Goal: Task Accomplishment & Management: Complete application form

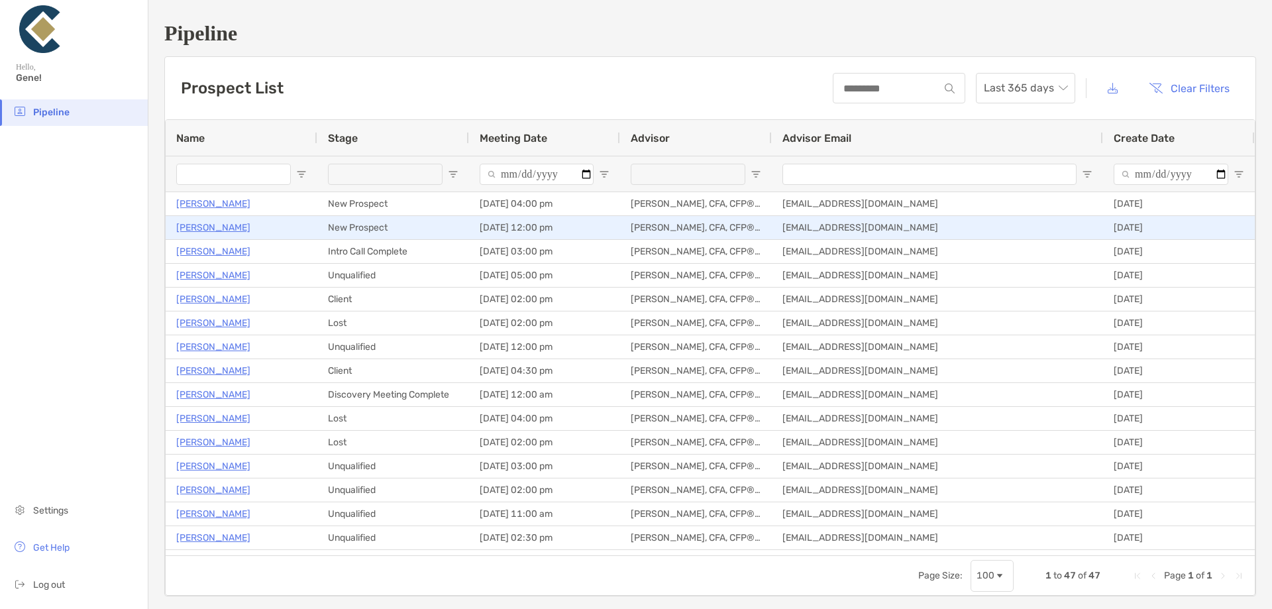
click at [207, 226] on p "[PERSON_NAME]" at bounding box center [213, 227] width 74 height 17
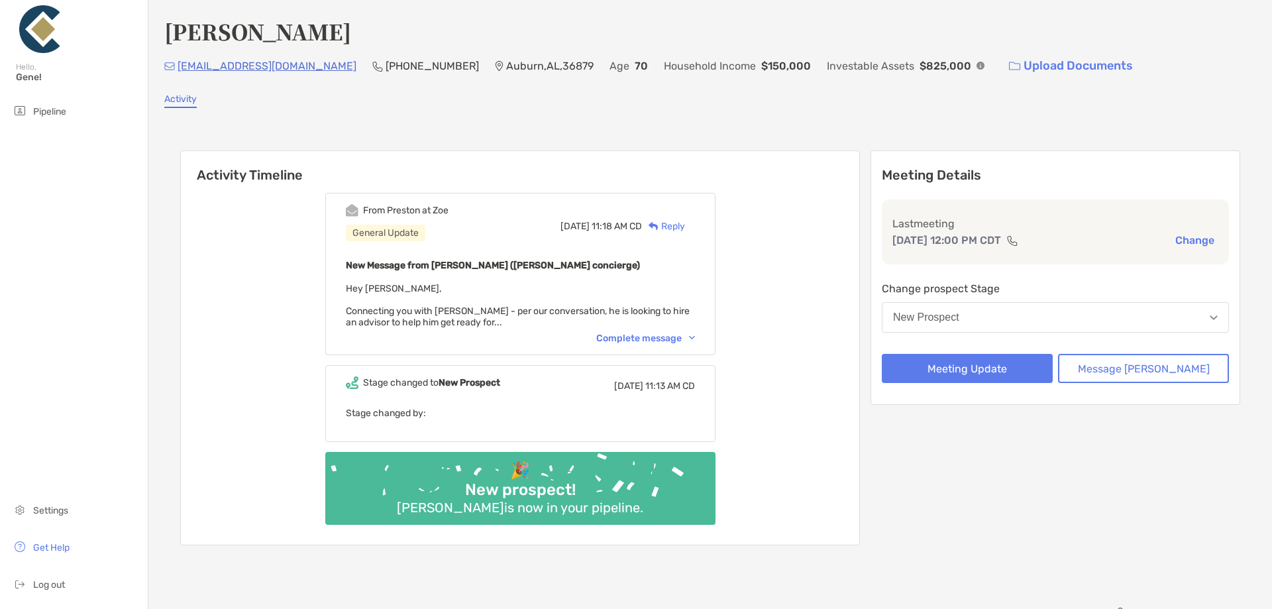
click at [262, 92] on div "Ken Lunsford kslunsford2021@gmail.com (334) 728-0343 Auburn , AL , 36879 Age 70…" at bounding box center [710, 297] width 1124 height 594
drag, startPoint x: 315, startPoint y: 67, endPoint x: 179, endPoint y: 72, distance: 136.0
click at [179, 72] on div "kslunsford2021@gmail.com (334) 728-0343 Auburn , AL , 36879 Age 70 Household In…" at bounding box center [710, 66] width 1092 height 28
copy p "[EMAIL_ADDRESS][DOMAIN_NAME]"
click at [586, 13] on div "Ken Lunsford kslunsford2021@gmail.com (334) 728-0343 Auburn , AL , 36879 Age 70…" at bounding box center [710, 297] width 1124 height 594
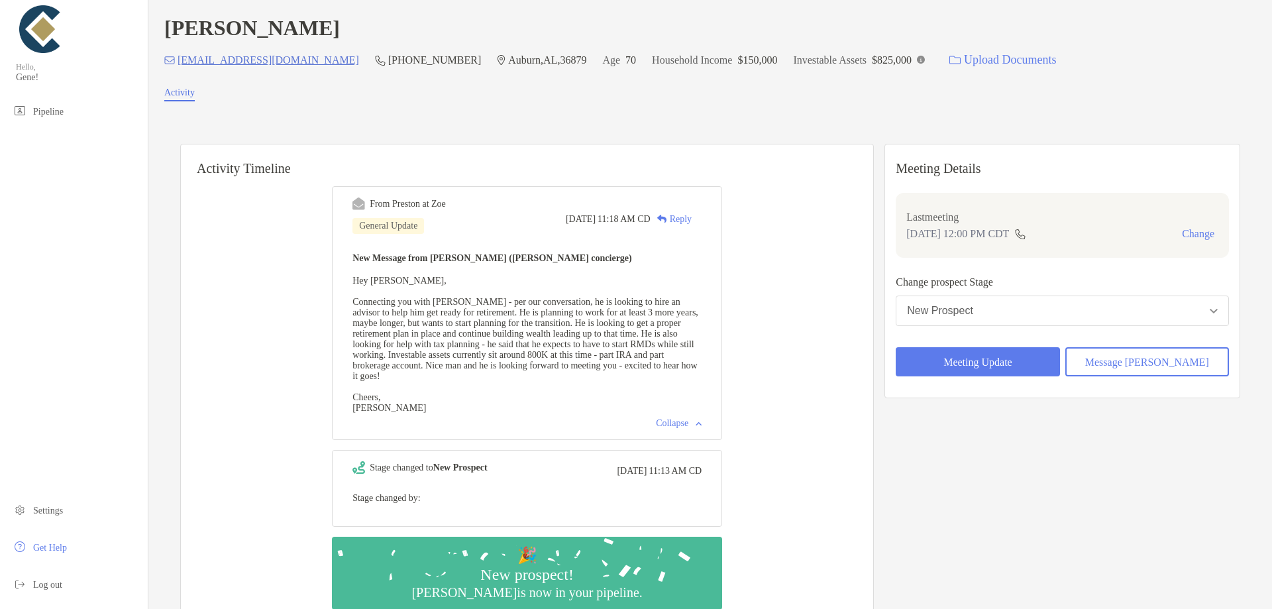
click at [1031, 325] on button "New Prospect" at bounding box center [1062, 311] width 333 height 30
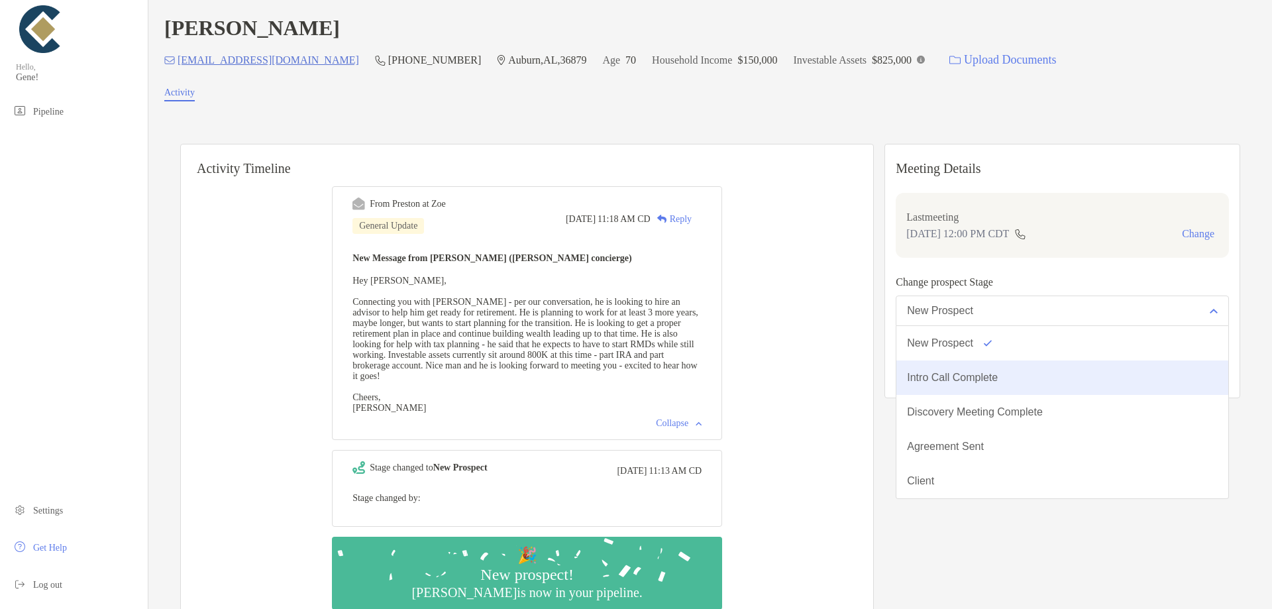
click at [998, 384] on div "Intro Call Complete" at bounding box center [952, 378] width 91 height 12
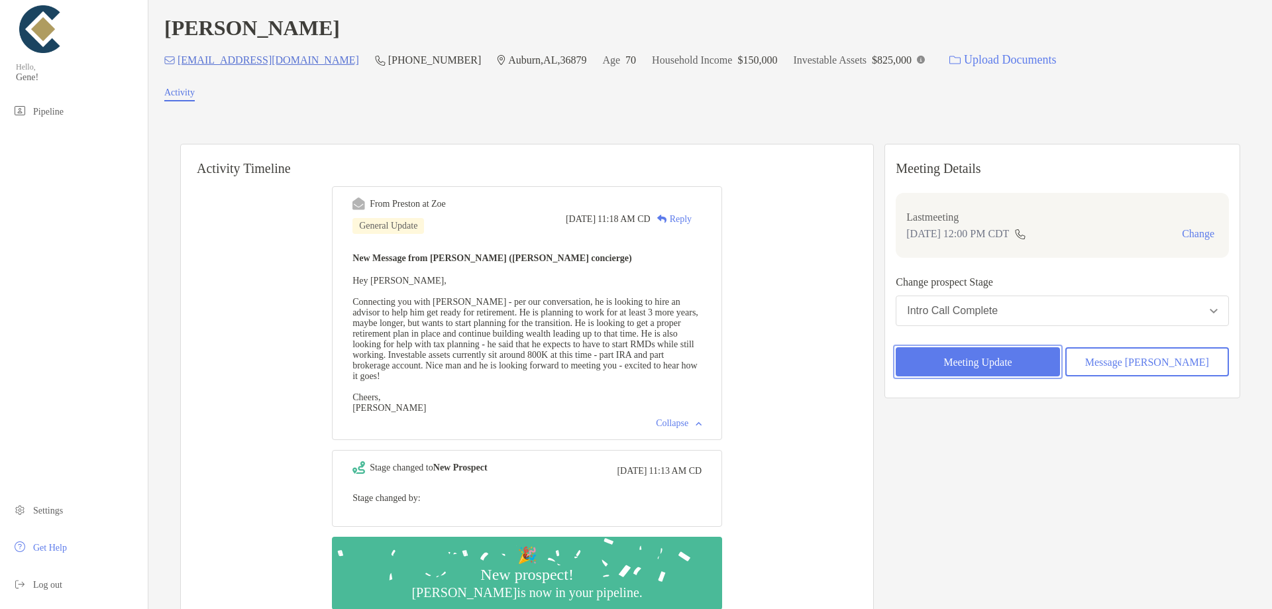
click at [1008, 362] on button "Meeting Update" at bounding box center [978, 361] width 164 height 29
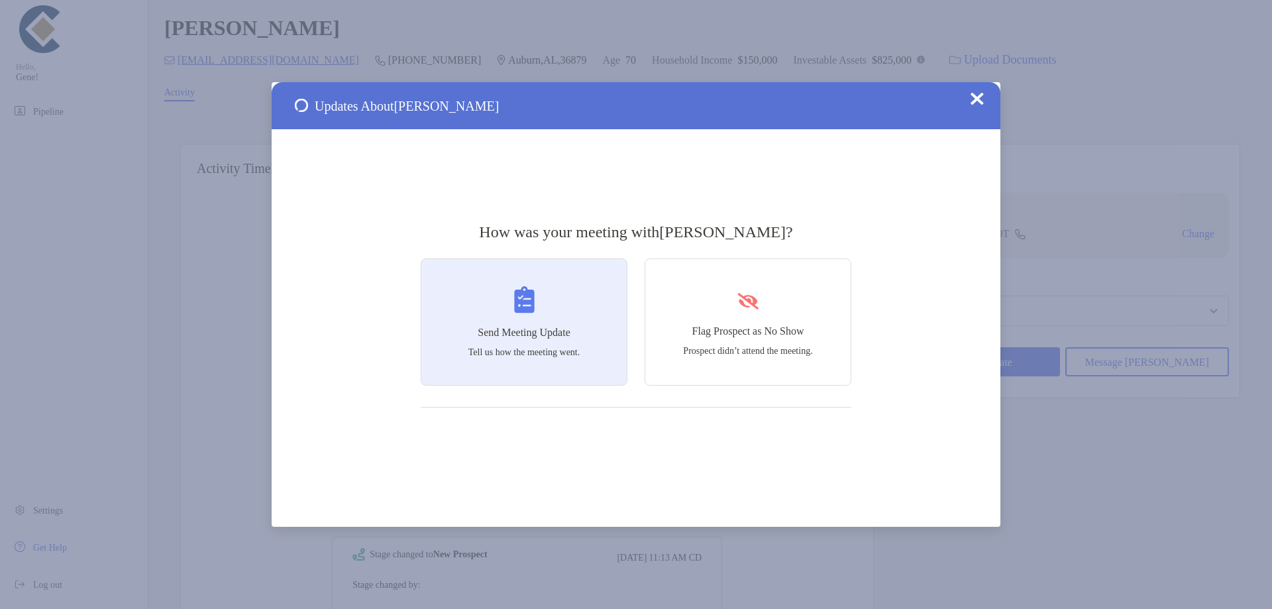
click at [588, 318] on div "Send Meeting Update Tell us how the meeting went." at bounding box center [524, 321] width 207 height 127
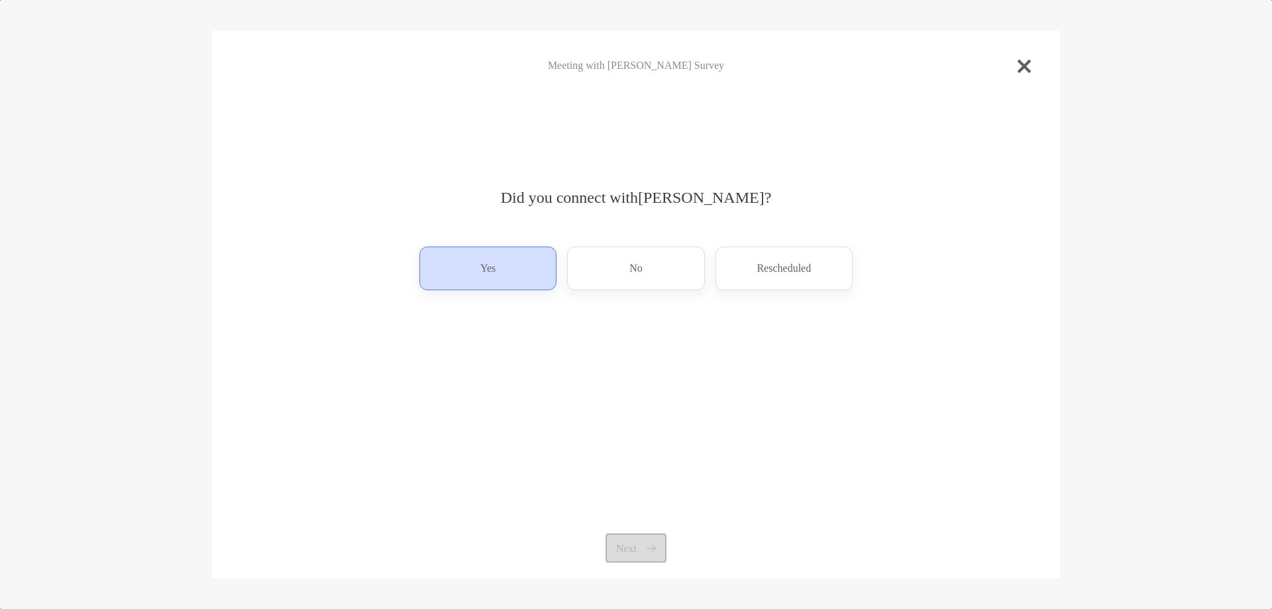
click at [504, 264] on div "Yes" at bounding box center [487, 269] width 137 height 44
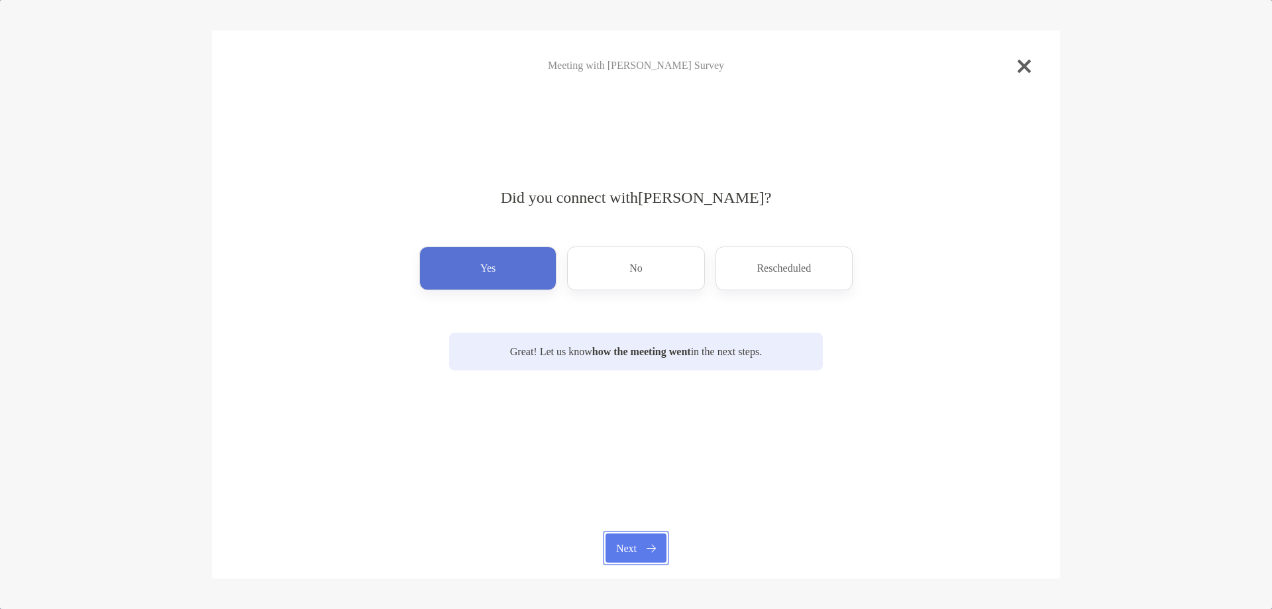
click at [642, 549] on button "Next" at bounding box center [636, 547] width 60 height 29
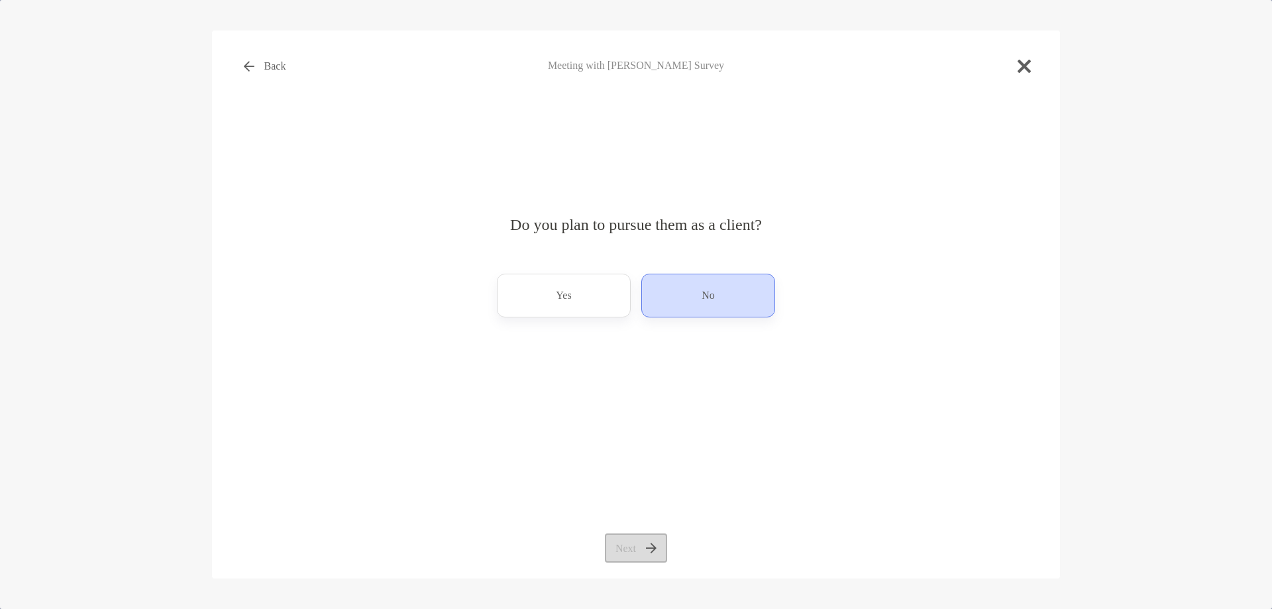
click at [704, 292] on p "No" at bounding box center [708, 295] width 13 height 21
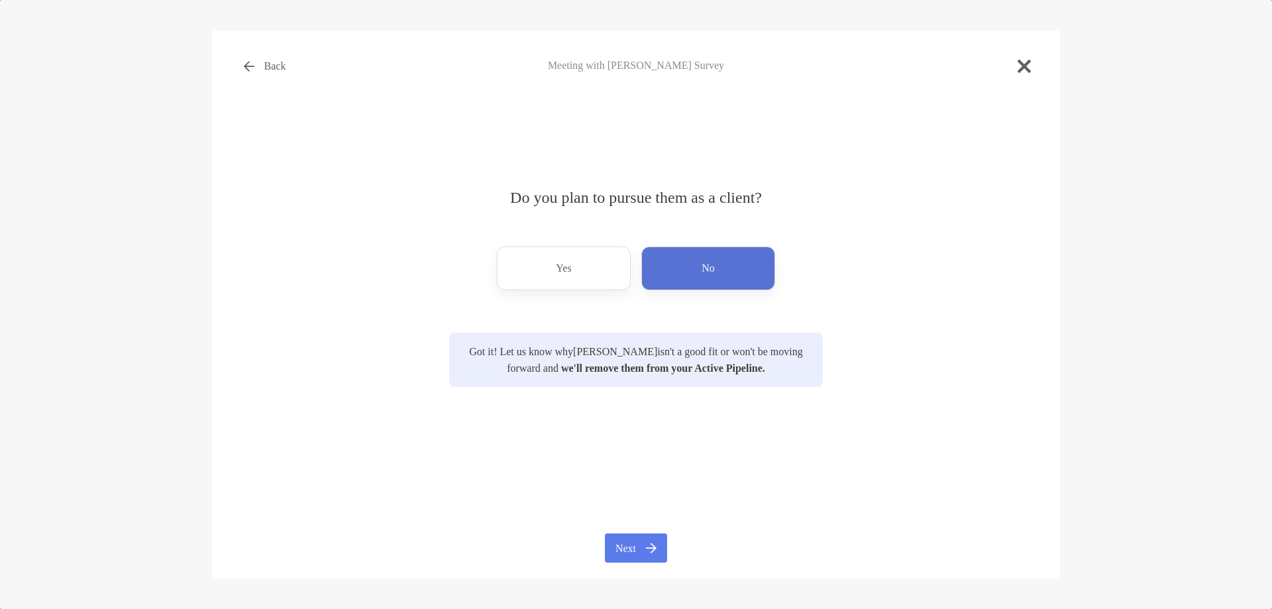
click at [687, 541] on div "Back Meeting with Ken Lunsford Survey Do you plan to pursue them as a client? Y…" at bounding box center [636, 304] width 848 height 548
click at [651, 547] on button "Next" at bounding box center [636, 547] width 62 height 29
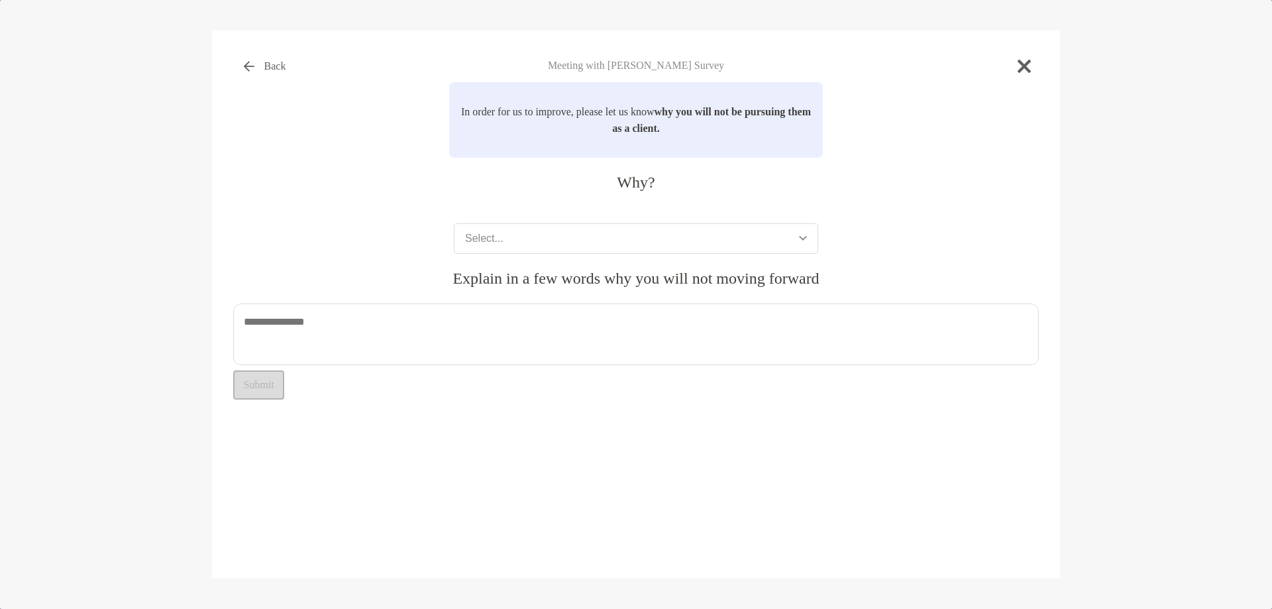
click at [551, 229] on button "Select..." at bounding box center [636, 238] width 364 height 30
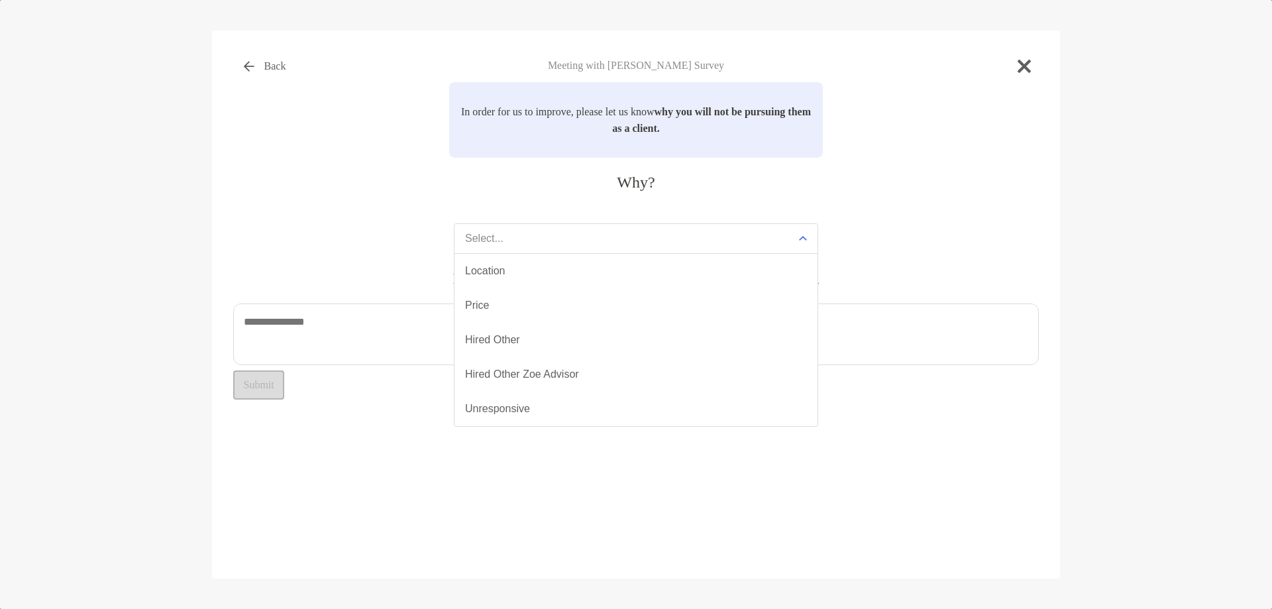
click at [551, 229] on button "Select..." at bounding box center [636, 238] width 364 height 30
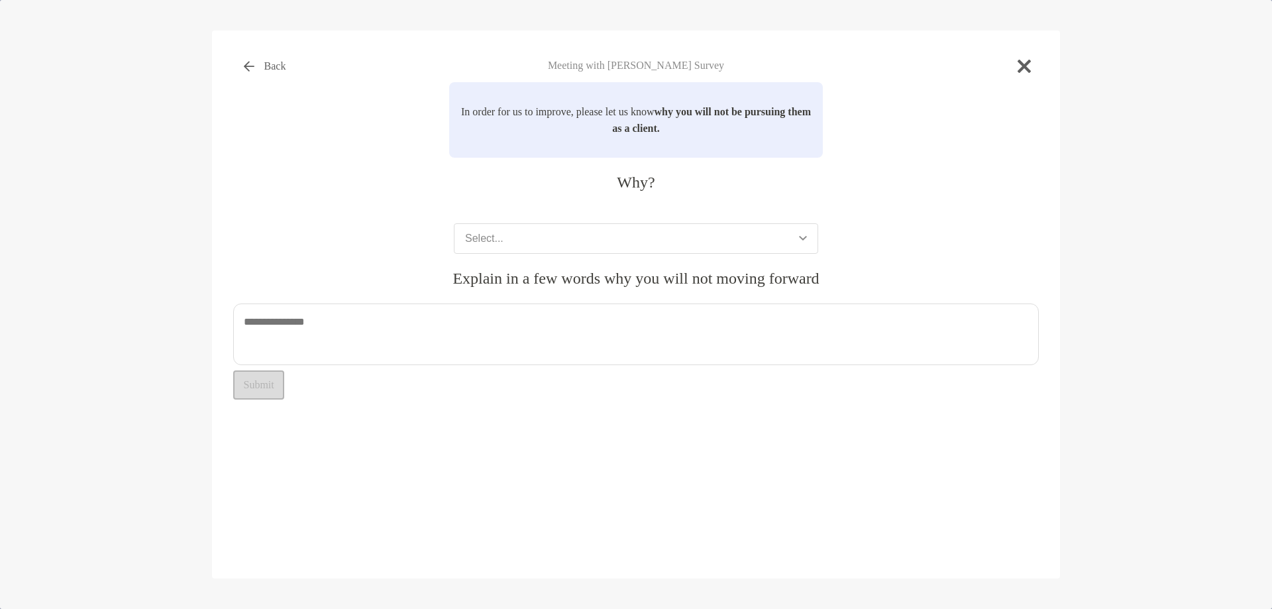
click at [412, 317] on textarea at bounding box center [636, 335] width 806 height 62
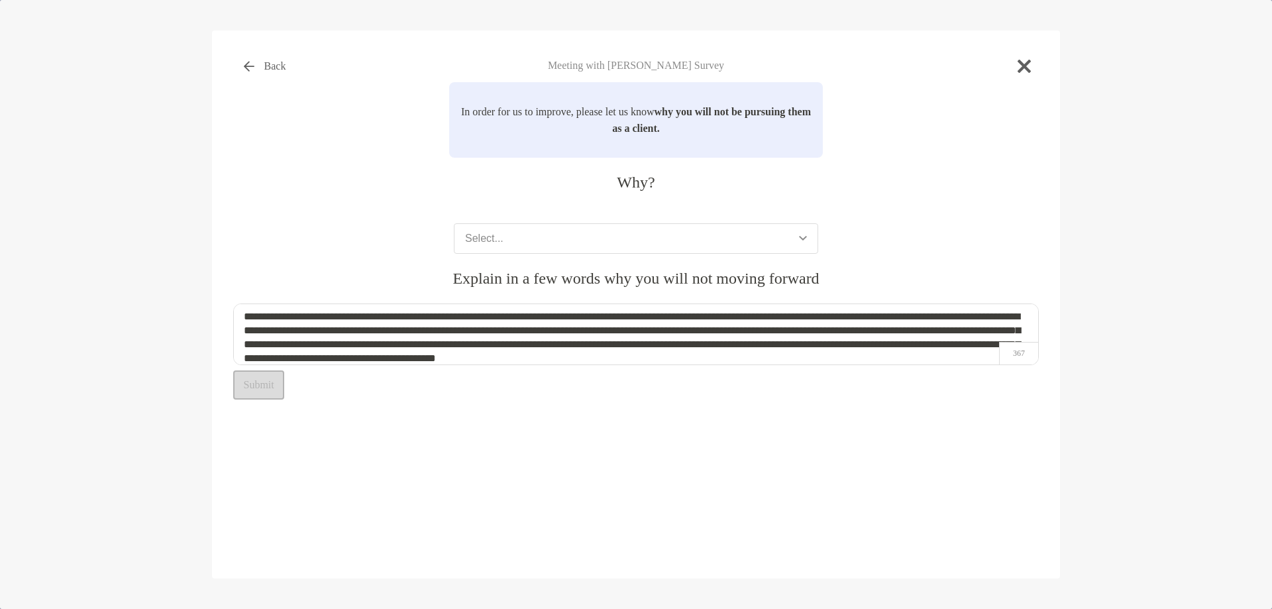
scroll to position [19, 0]
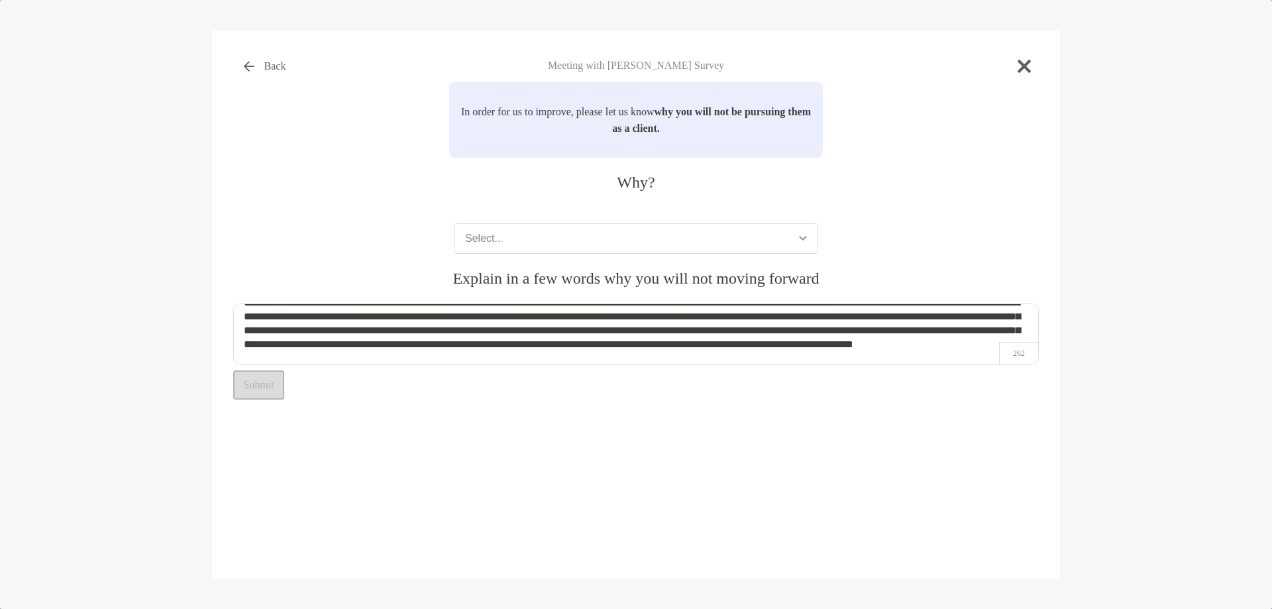
click at [801, 357] on textarea "**********" at bounding box center [636, 335] width 806 height 62
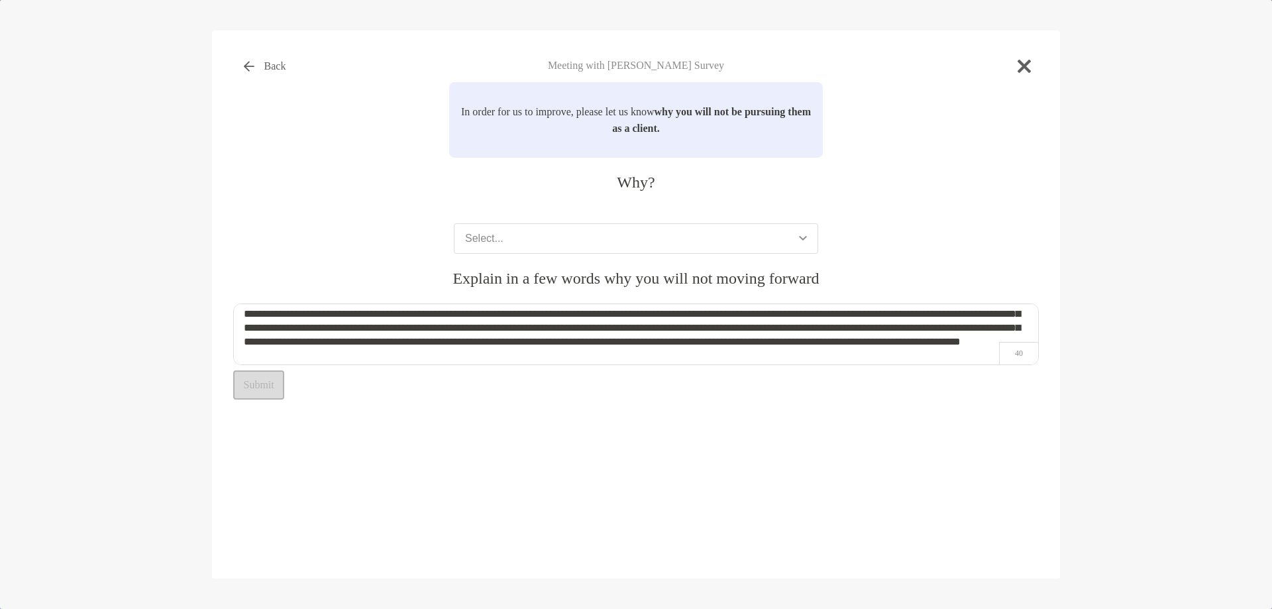
type textarea "**********"
click at [963, 412] on div "Back Meeting with Ken Lunsford Survey In order for us to improve, please let us…" at bounding box center [636, 265] width 806 height 426
click at [772, 243] on button "Select..." at bounding box center [636, 238] width 364 height 30
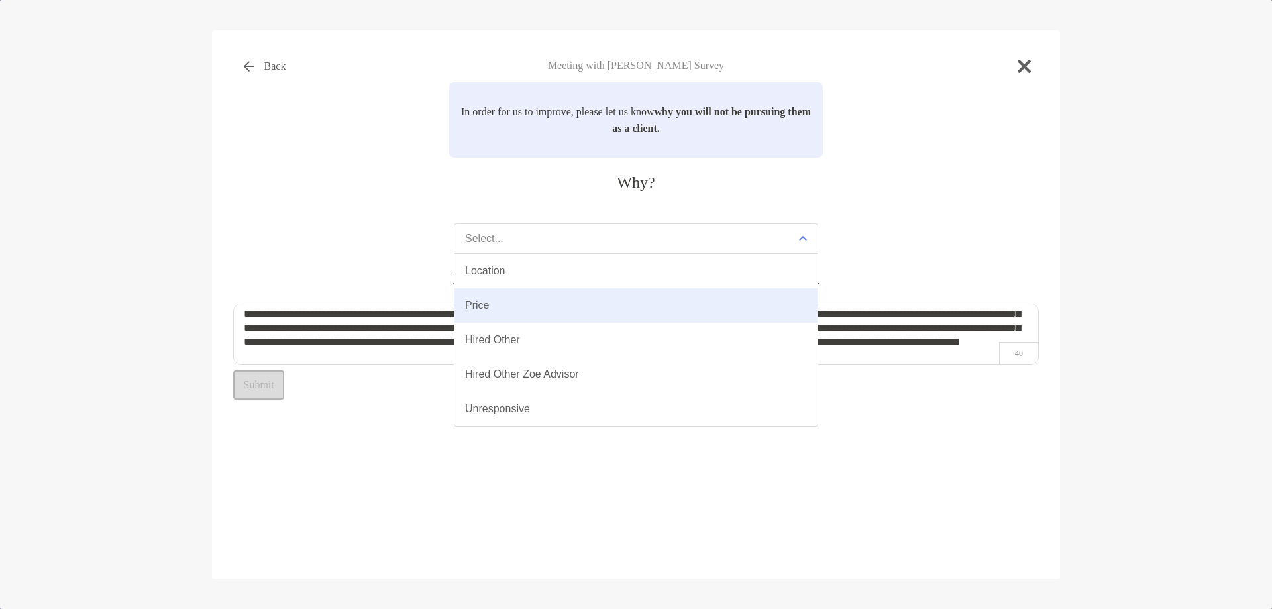
click at [526, 295] on button "Price" at bounding box center [636, 305] width 363 height 34
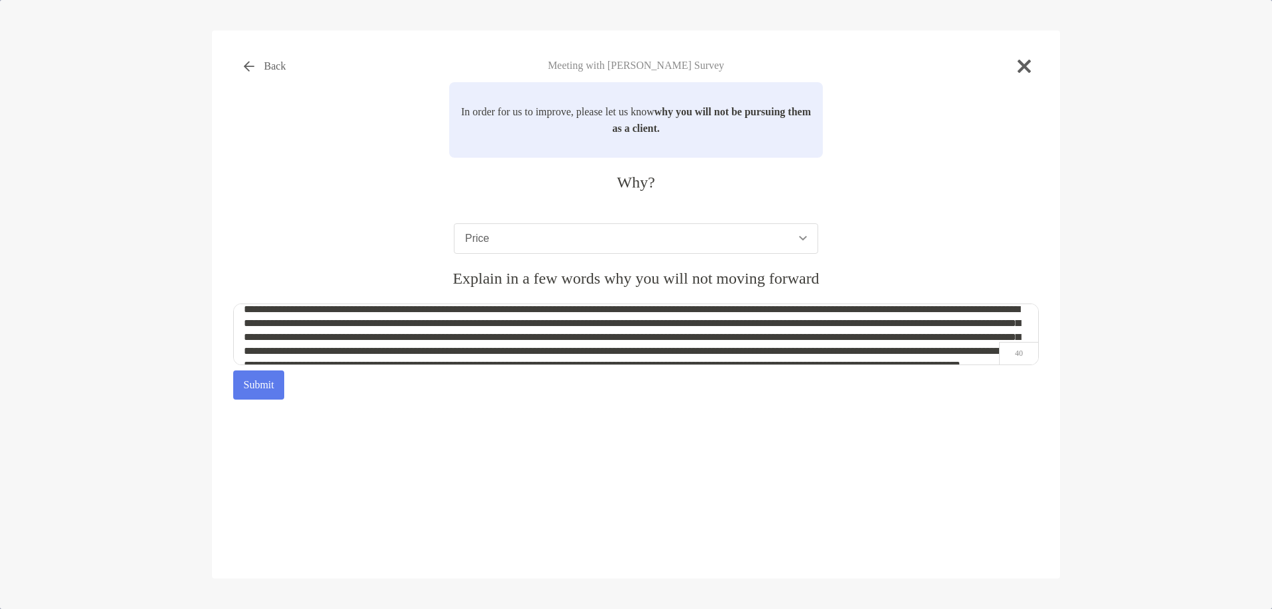
scroll to position [0, 0]
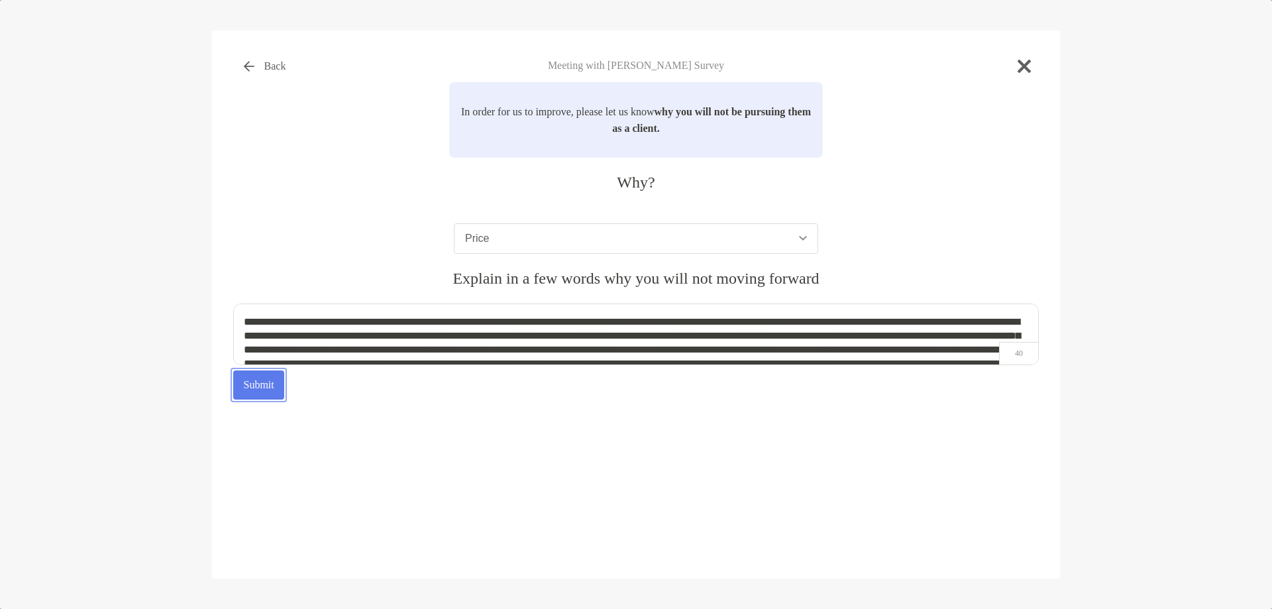
click at [276, 381] on button "Submit" at bounding box center [258, 384] width 51 height 29
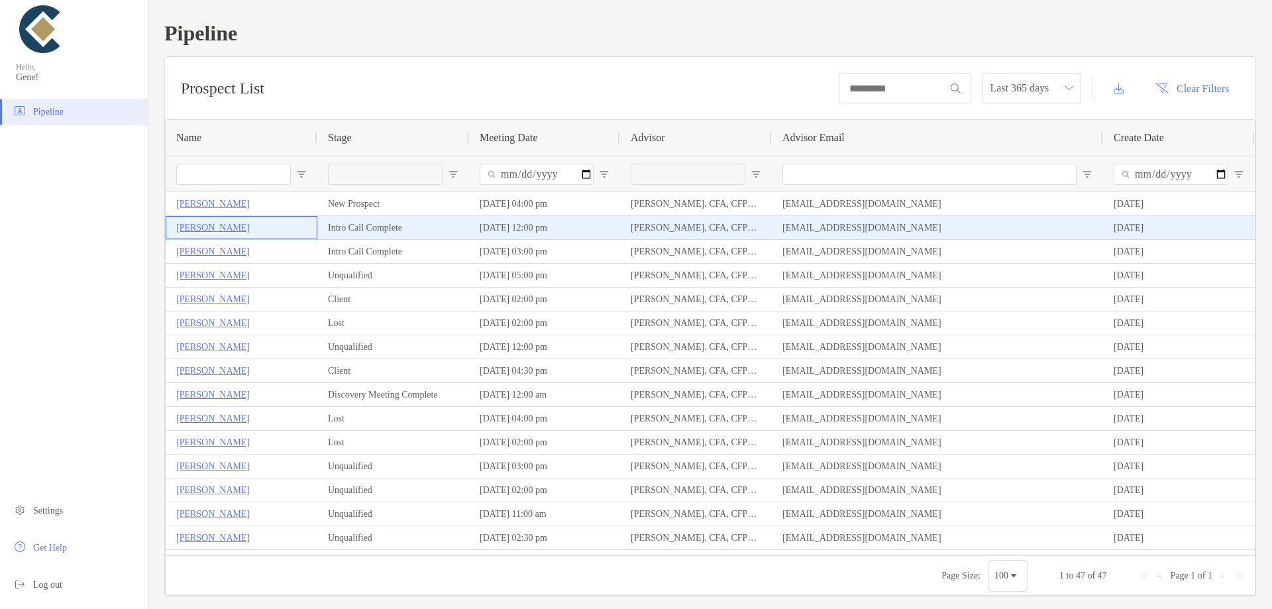
click at [227, 226] on p "[PERSON_NAME]" at bounding box center [213, 227] width 74 height 17
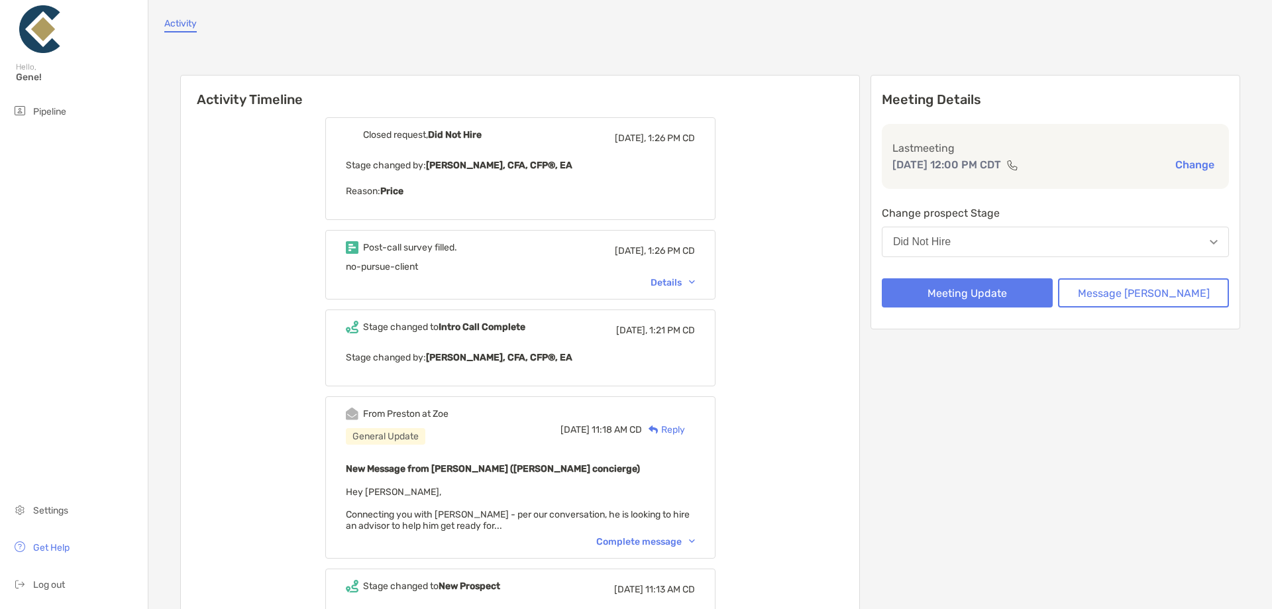
scroll to position [151, 0]
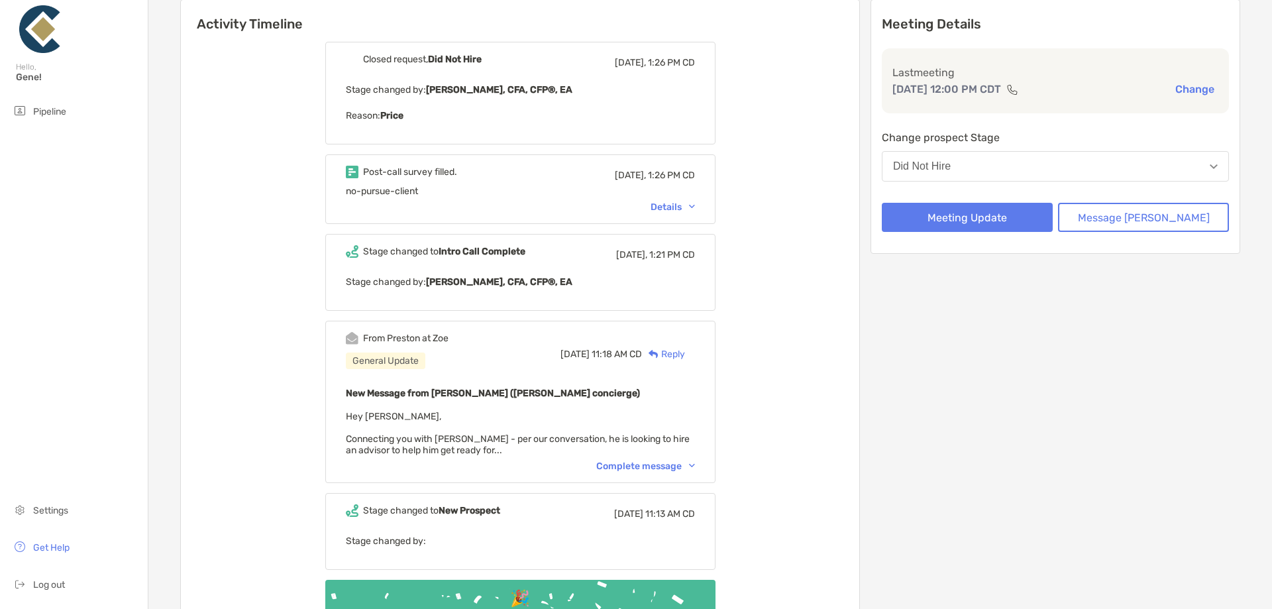
click at [695, 205] on div "Details" at bounding box center [673, 206] width 44 height 11
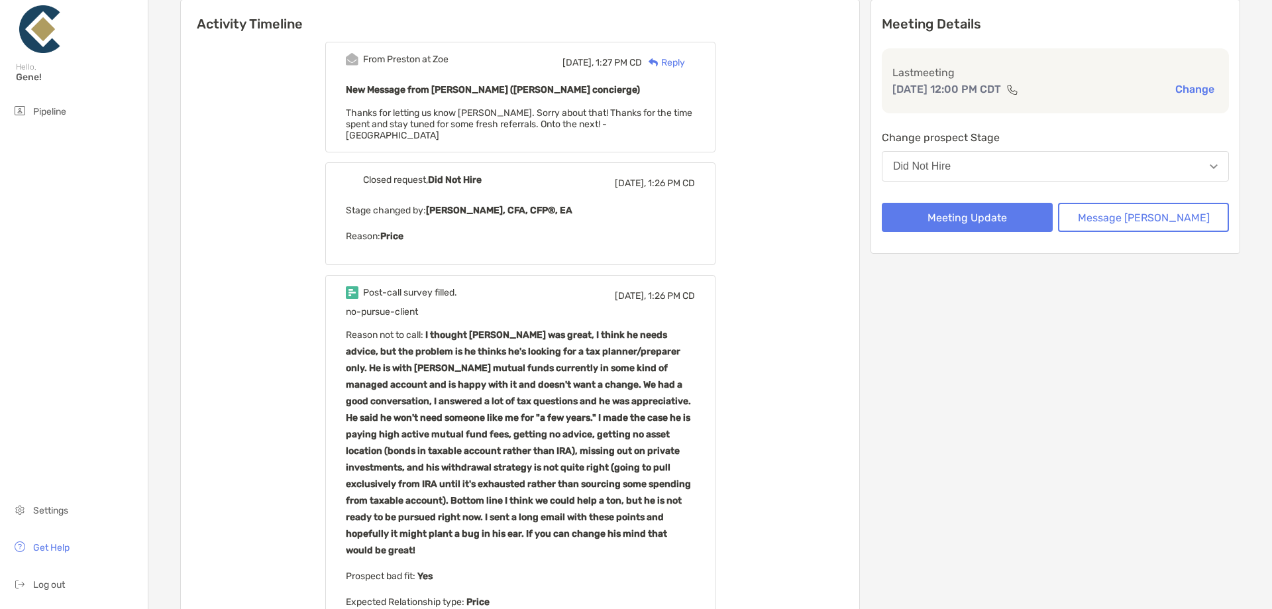
click at [231, 150] on div "From [PERSON_NAME] at Zoe [DATE], 1:27 PM CD Reply New Message from [PERSON_NAM…" at bounding box center [520, 561] width 679 height 1059
